Goal: Find specific page/section: Find specific page/section

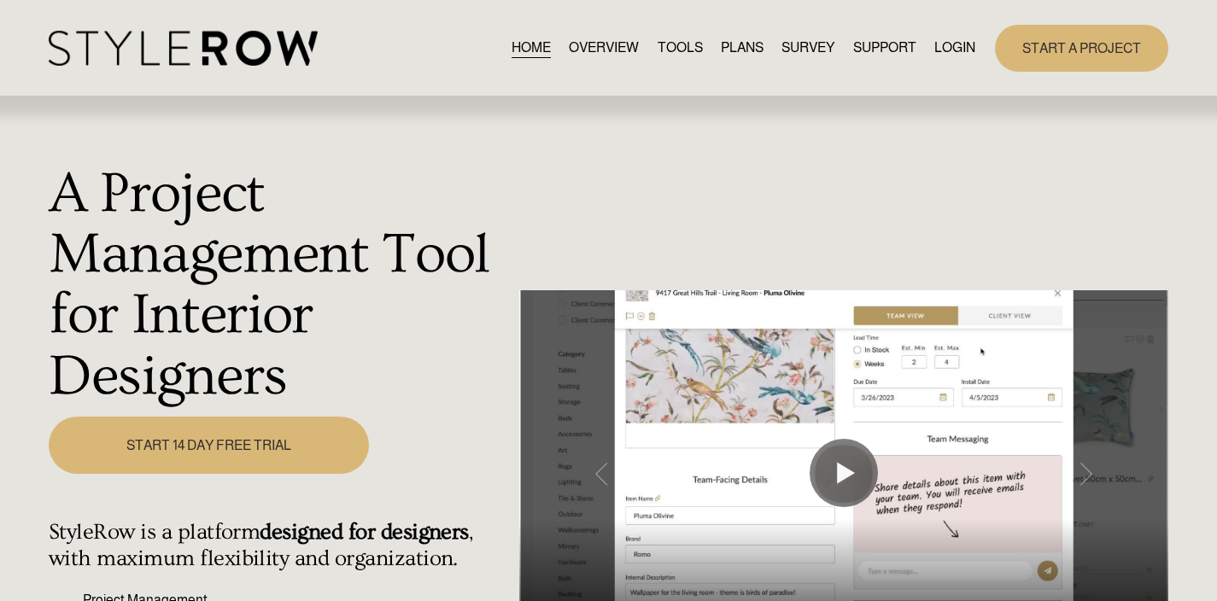
click at [948, 47] on link "LOGIN" at bounding box center [954, 48] width 41 height 23
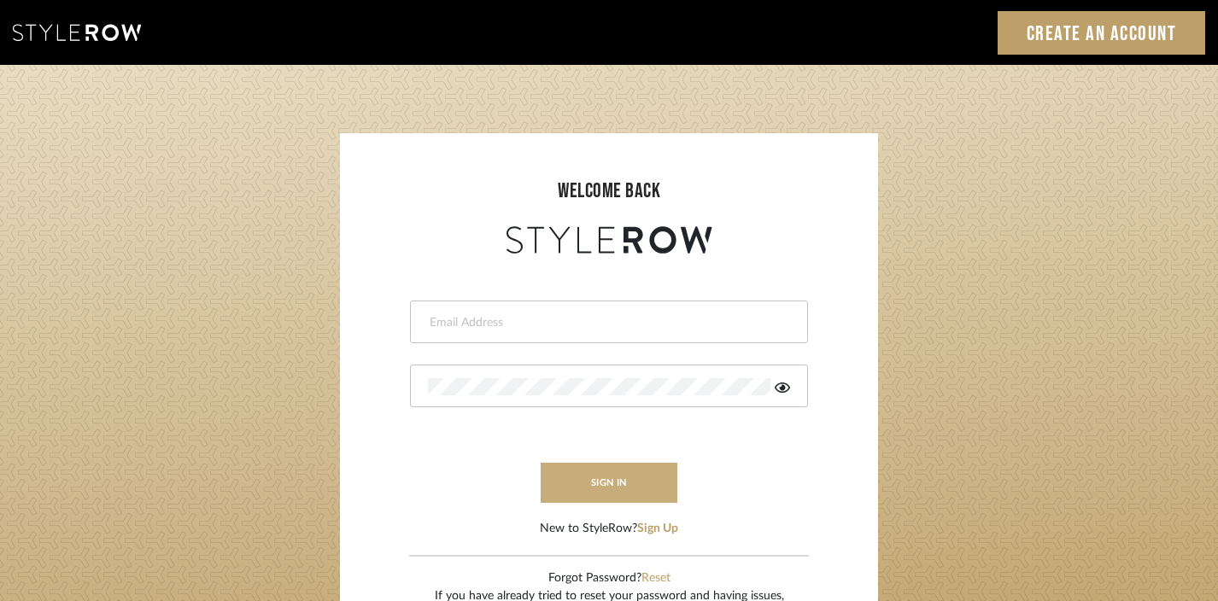
type input "[EMAIL_ADDRESS][DOMAIN_NAME]"
click at [617, 473] on button "sign in" at bounding box center [609, 483] width 137 height 40
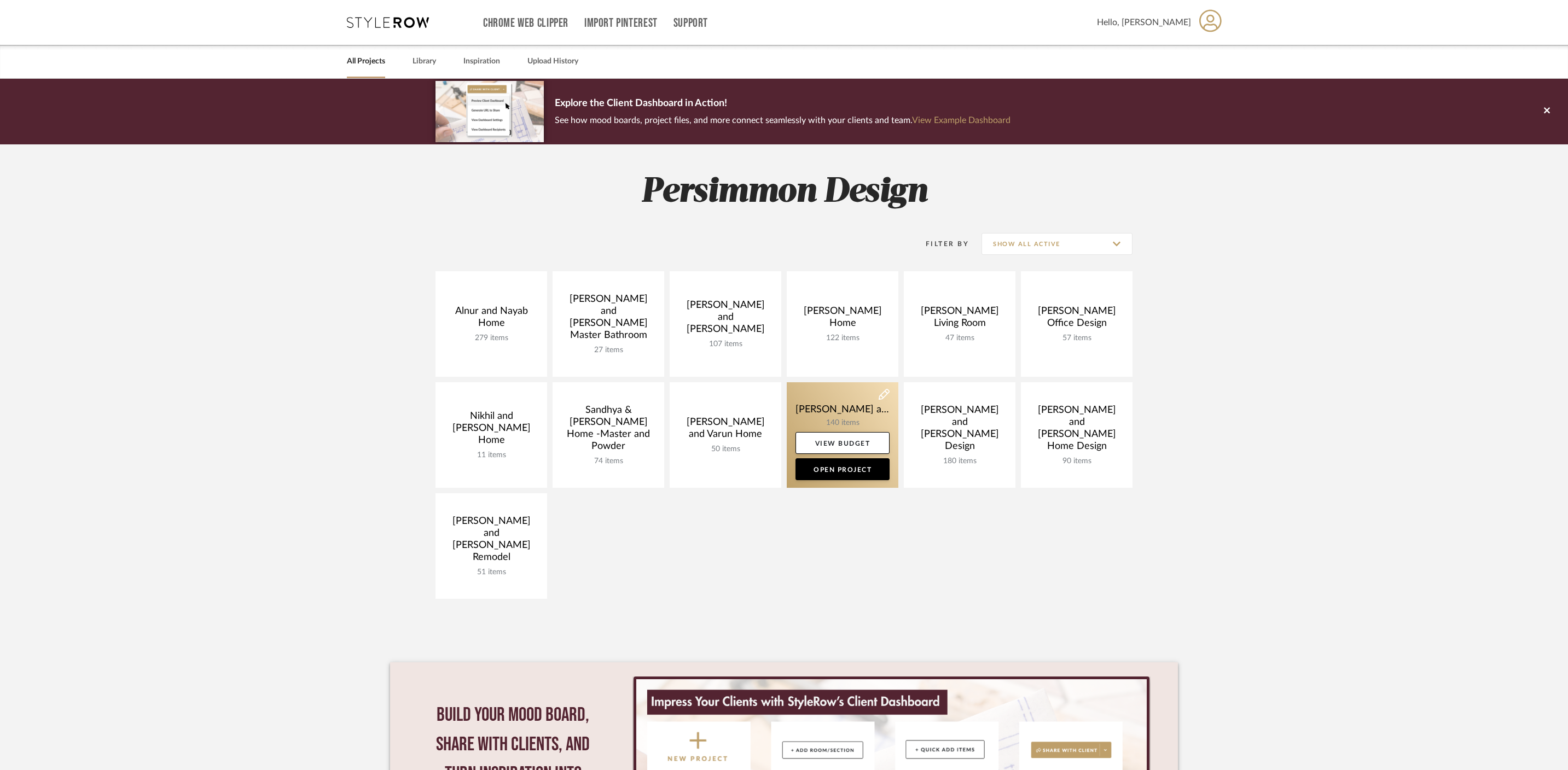
click at [825, 418] on link at bounding box center [843, 435] width 111 height 106
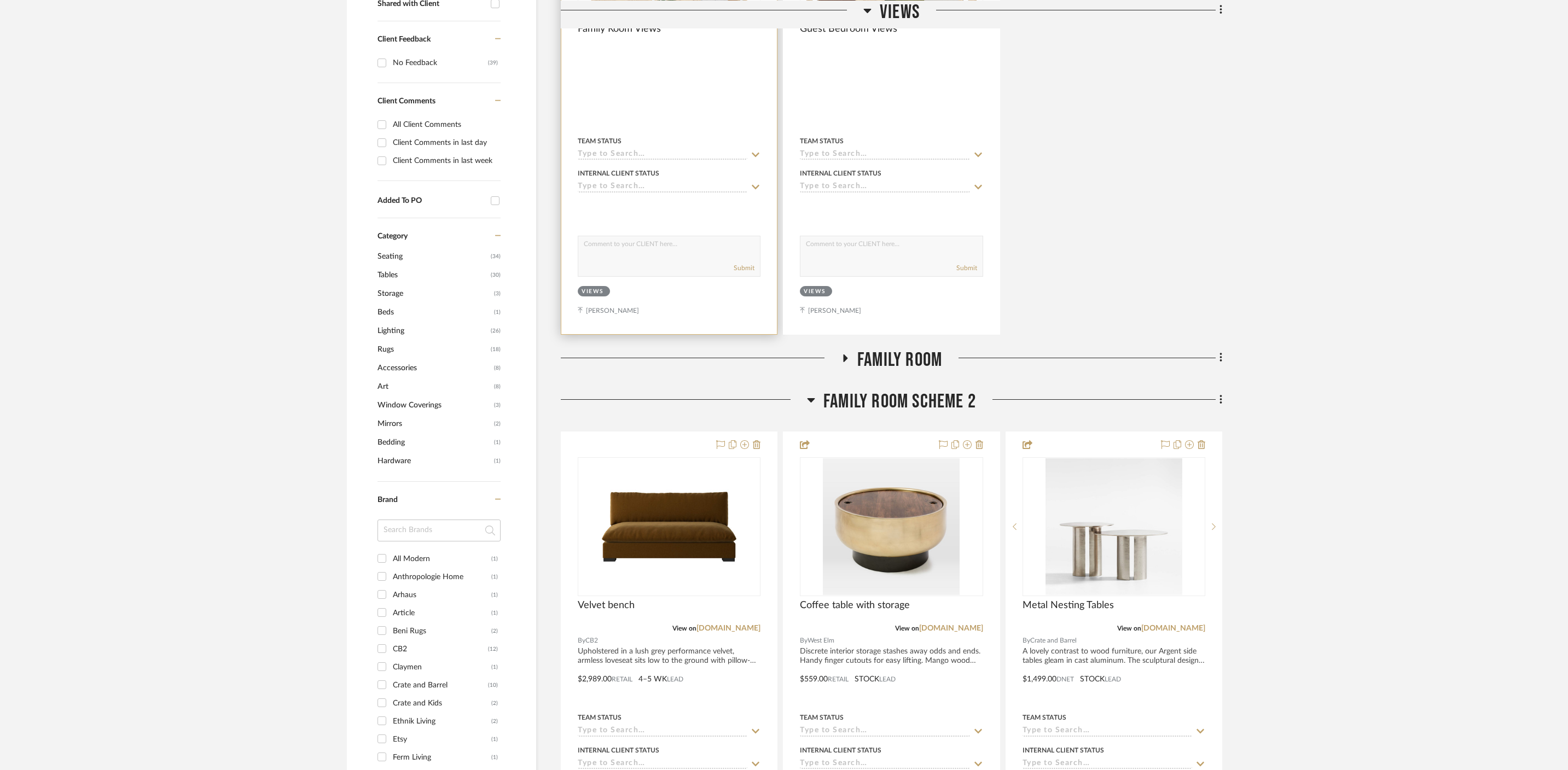
scroll to position [491, 0]
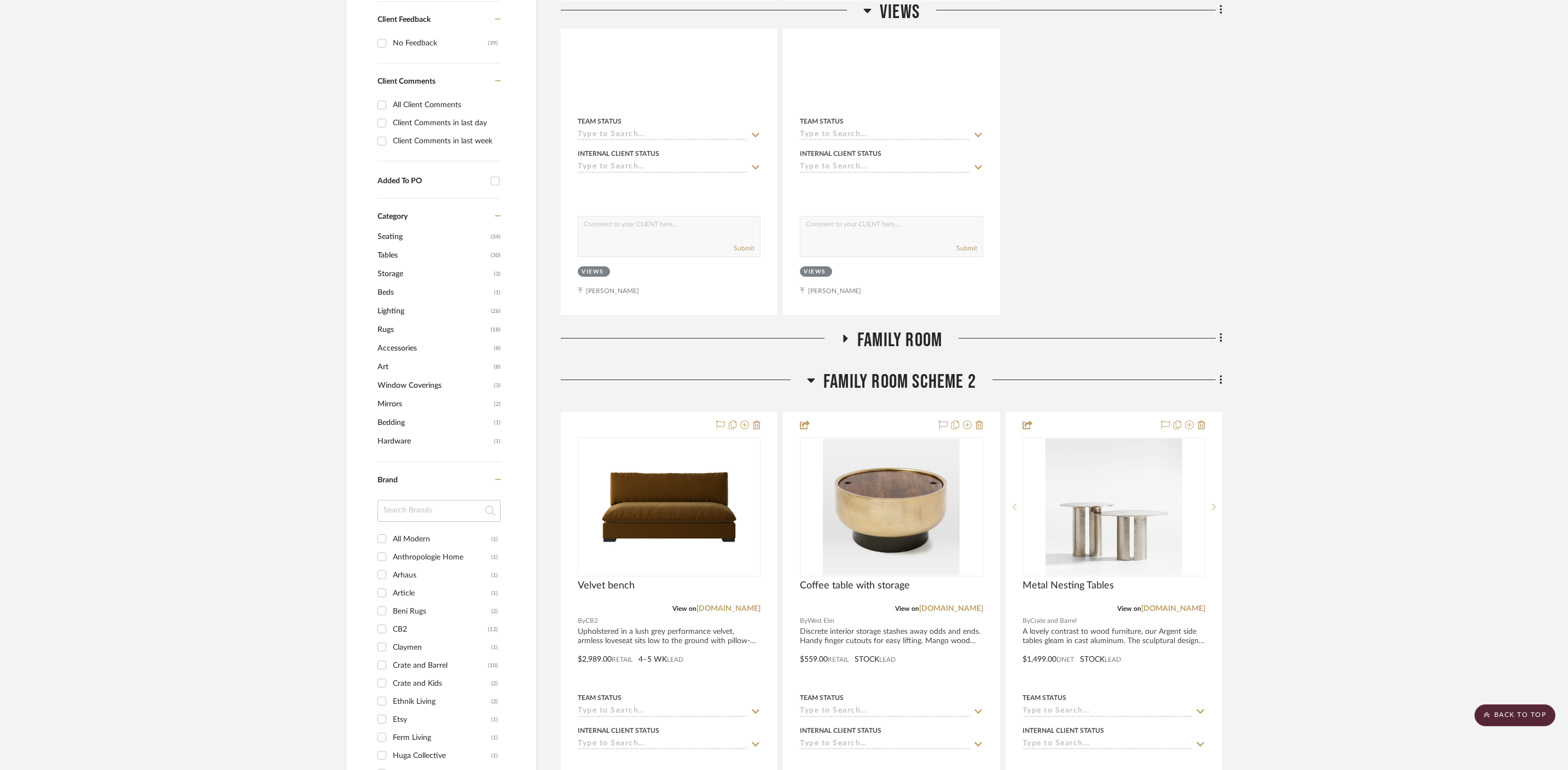
click at [814, 373] on icon at bounding box center [811, 380] width 8 height 13
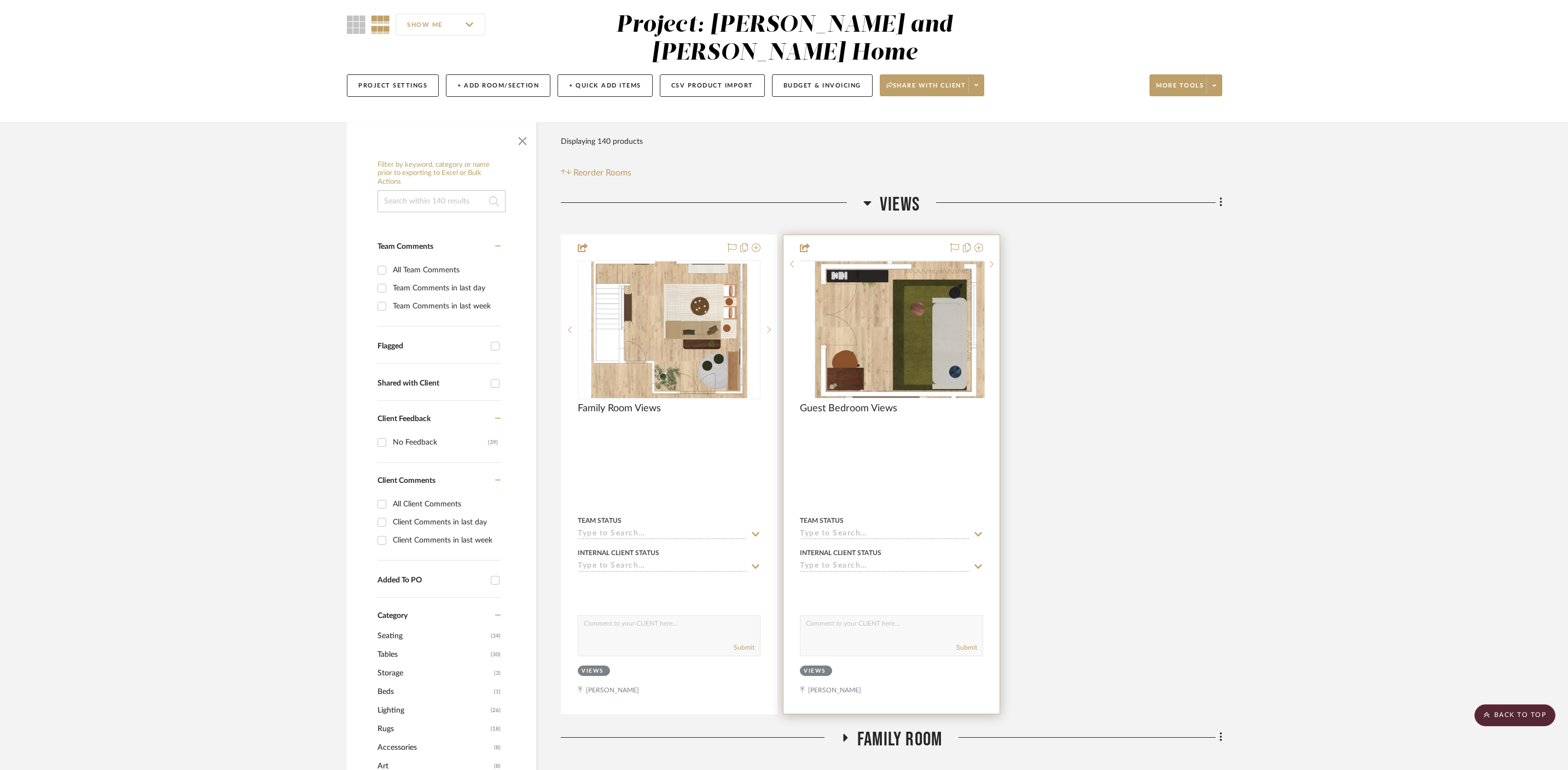
scroll to position [83, 0]
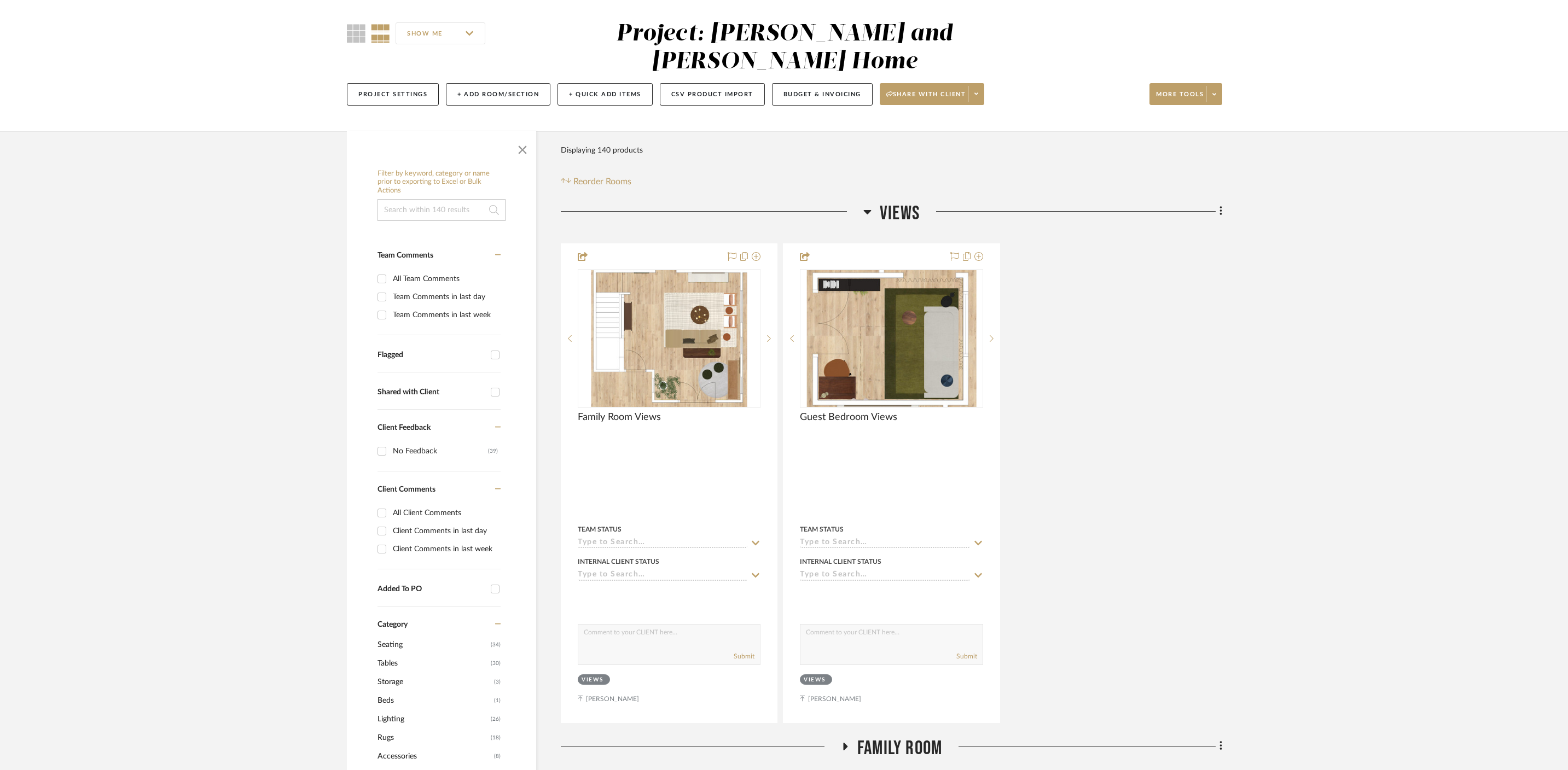
click at [884, 202] on span "Views" at bounding box center [900, 213] width 40 height 24
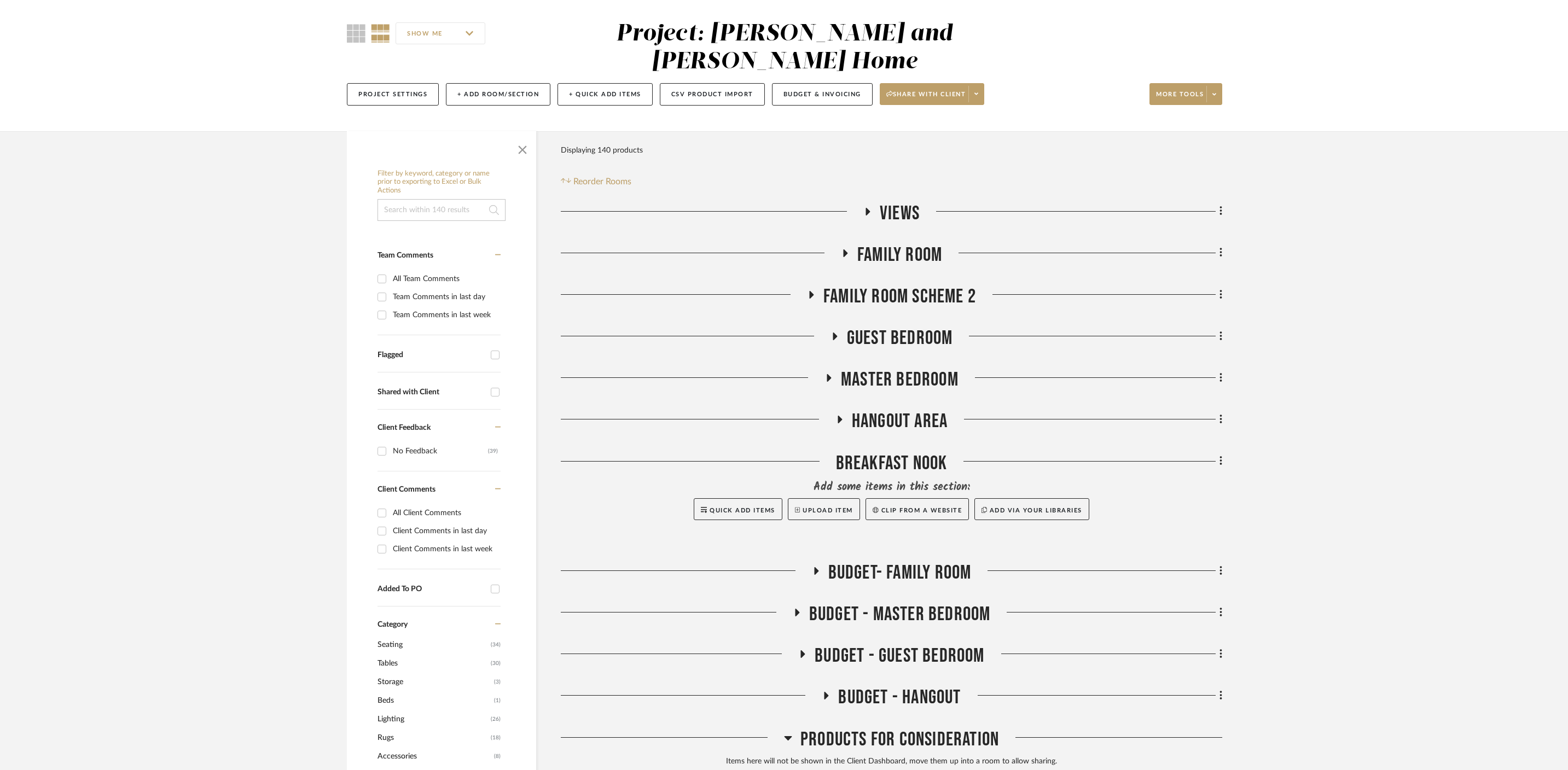
click at [829, 374] on icon at bounding box center [829, 378] width 4 height 8
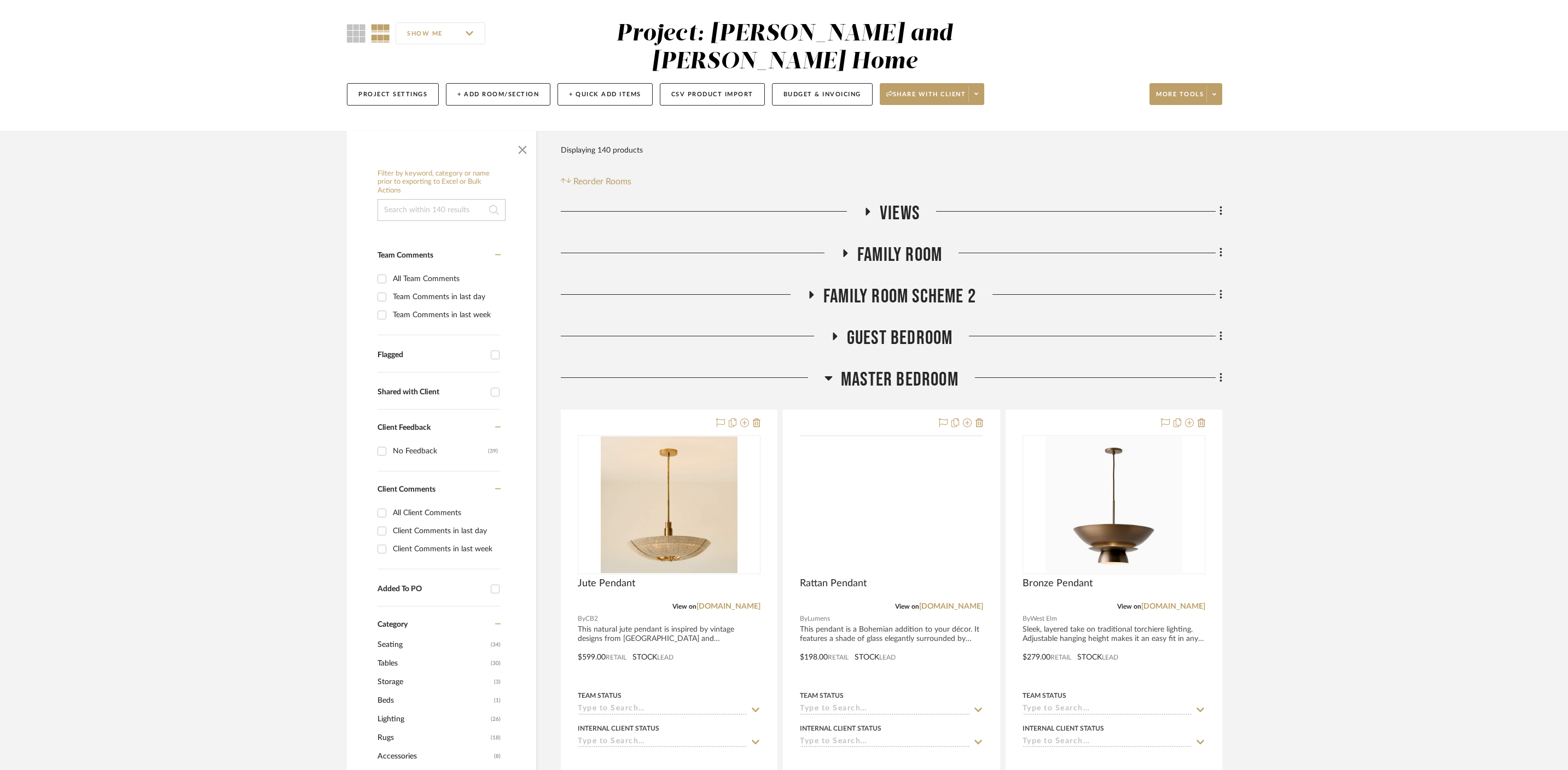
scroll to position [299, 0]
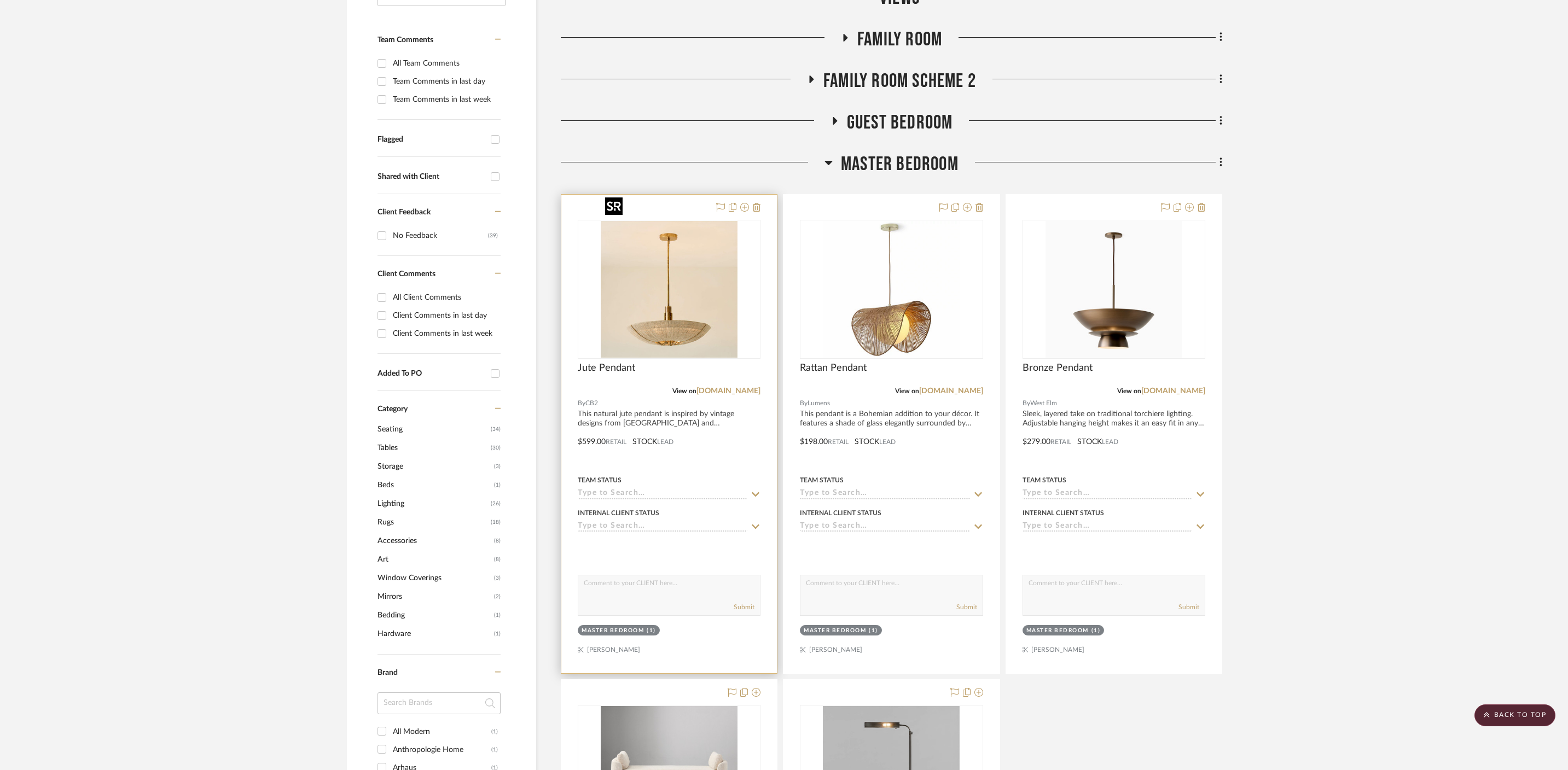
click at [684, 293] on img "0" at bounding box center [669, 289] width 136 height 136
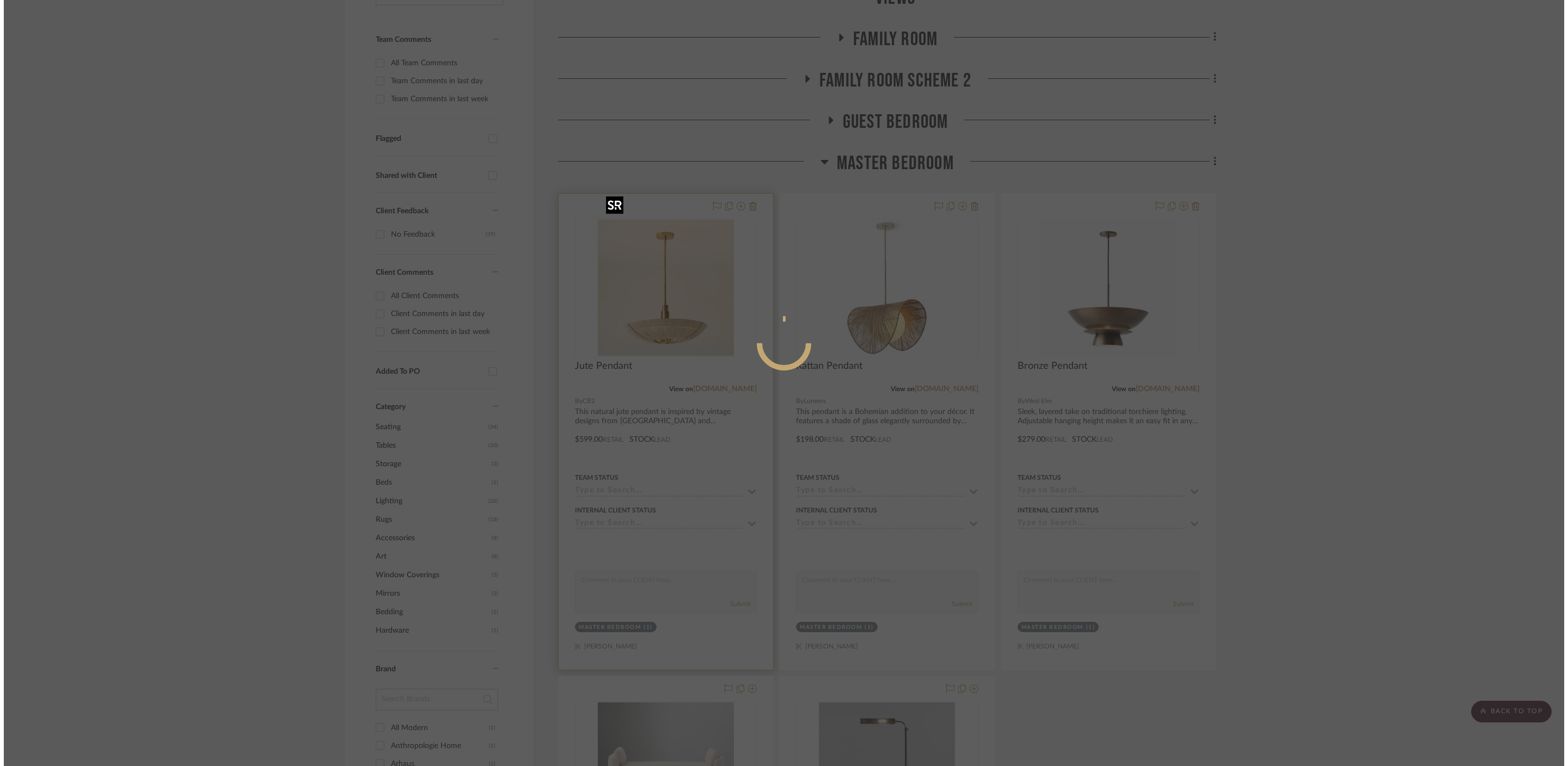
scroll to position [0, 0]
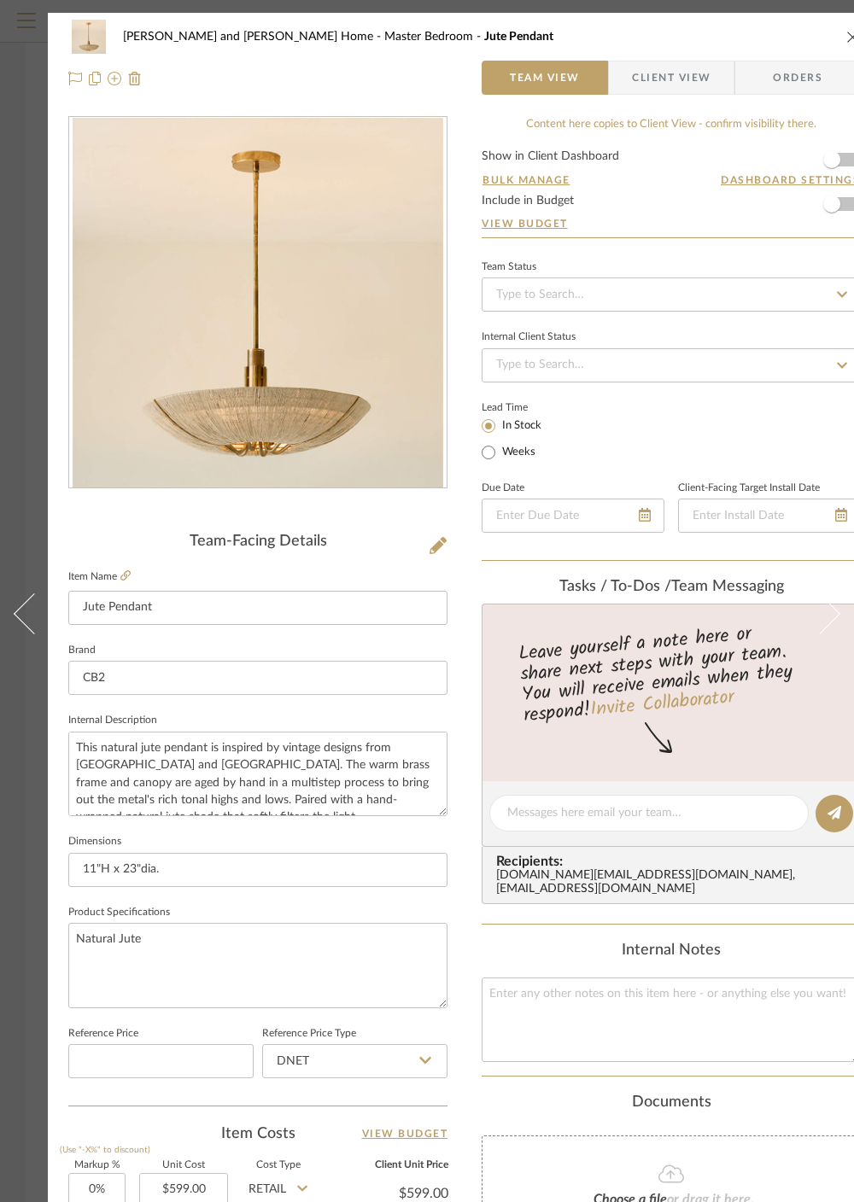
click at [3, 208] on button at bounding box center [24, 614] width 48 height 1202
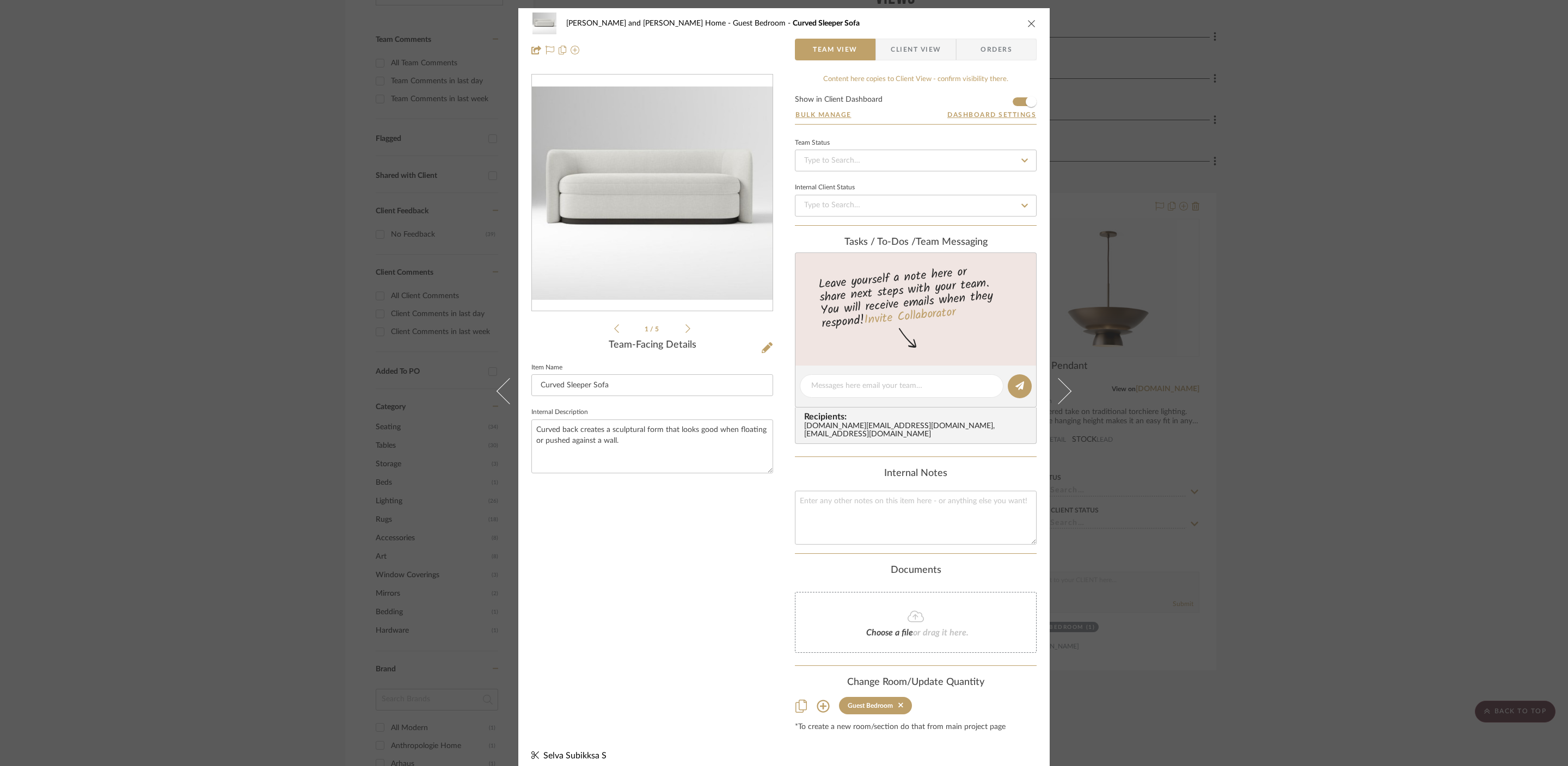
click at [1030, 27] on icon "close" at bounding box center [1032, 24] width 9 height 9
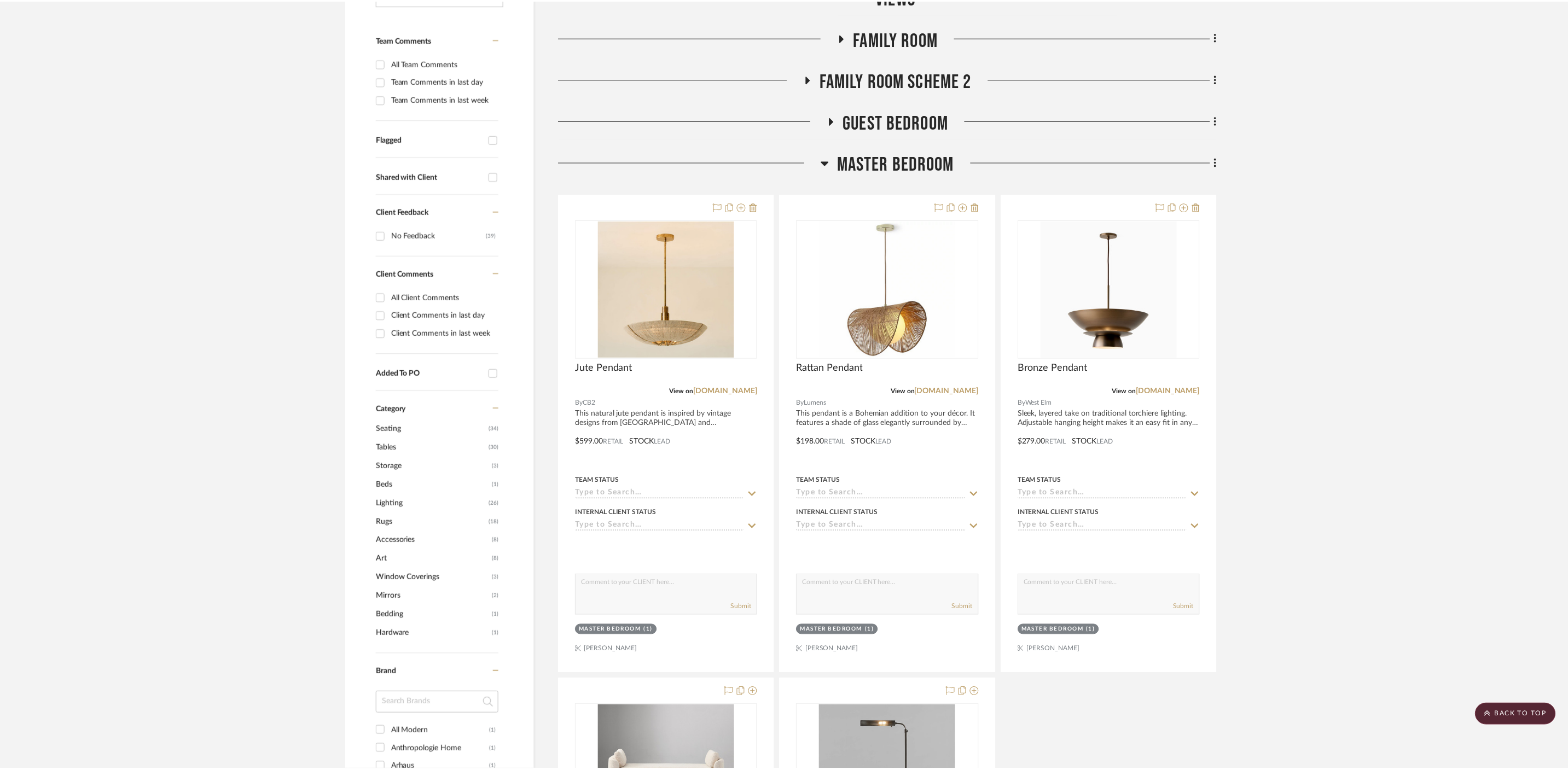
scroll to position [299, 0]
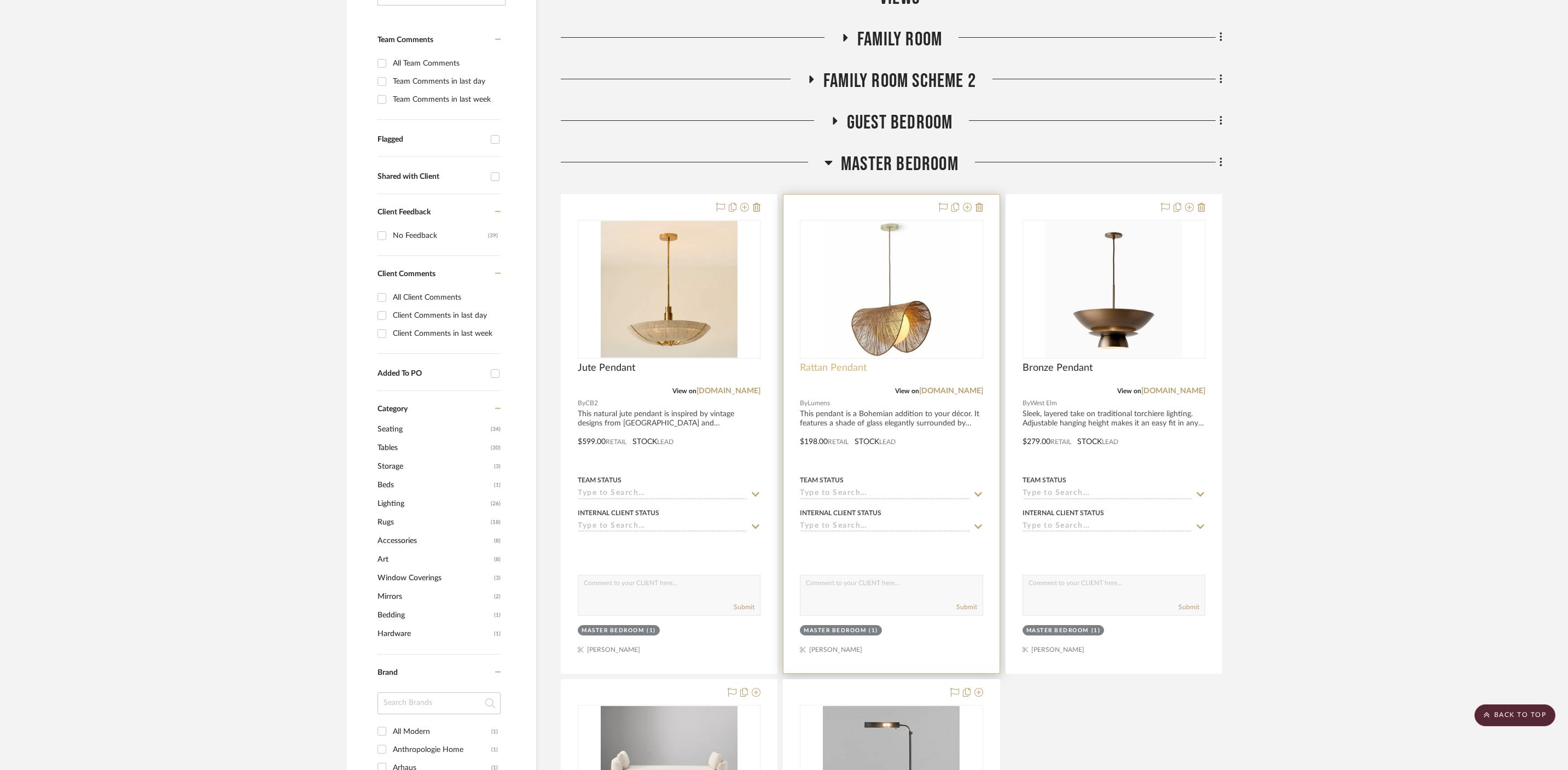
click at [841, 362] on span "Rattan Pendant" at bounding box center [833, 368] width 67 height 12
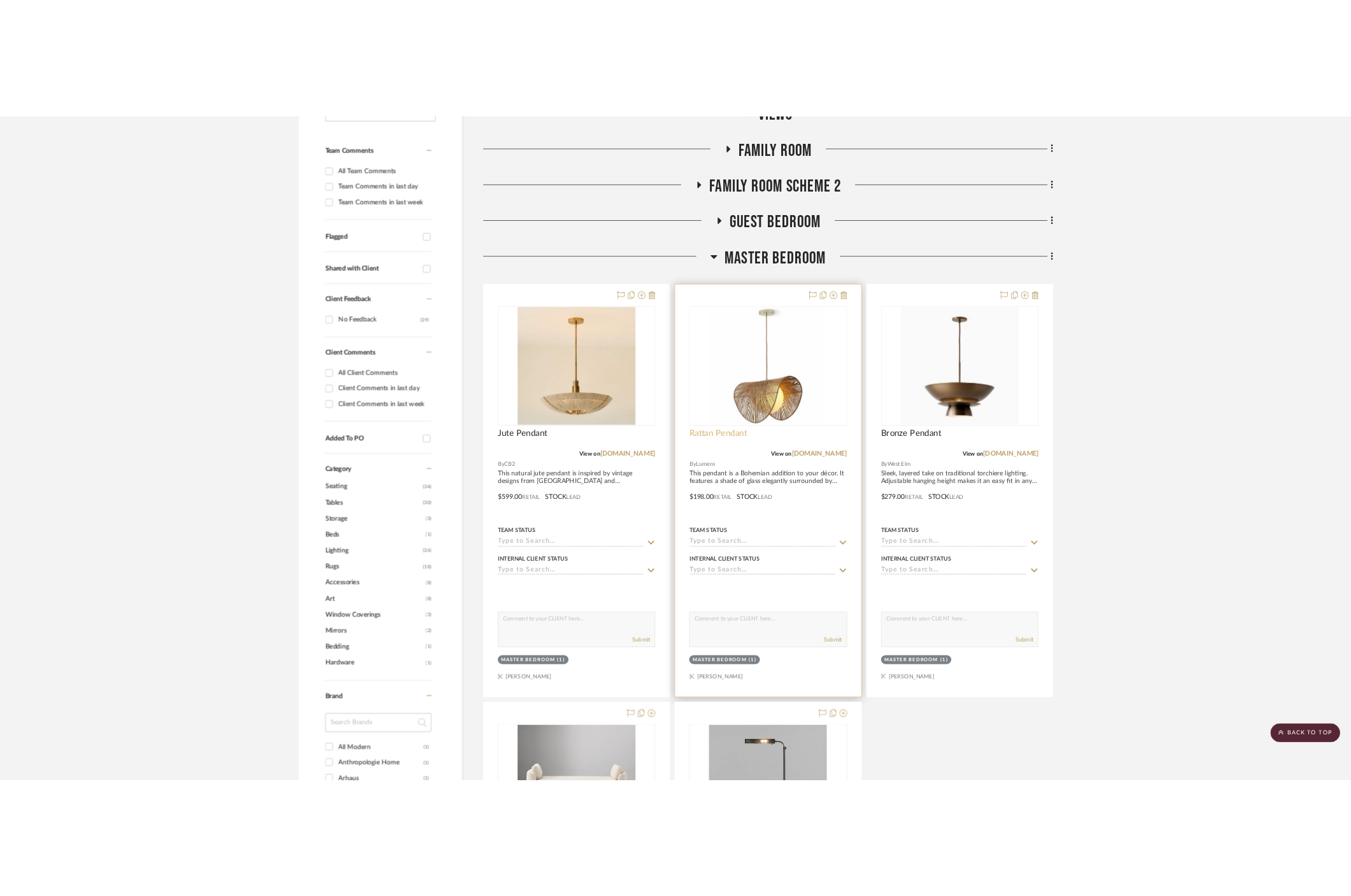
scroll to position [0, 0]
